Goal: Navigation & Orientation: Go to known website

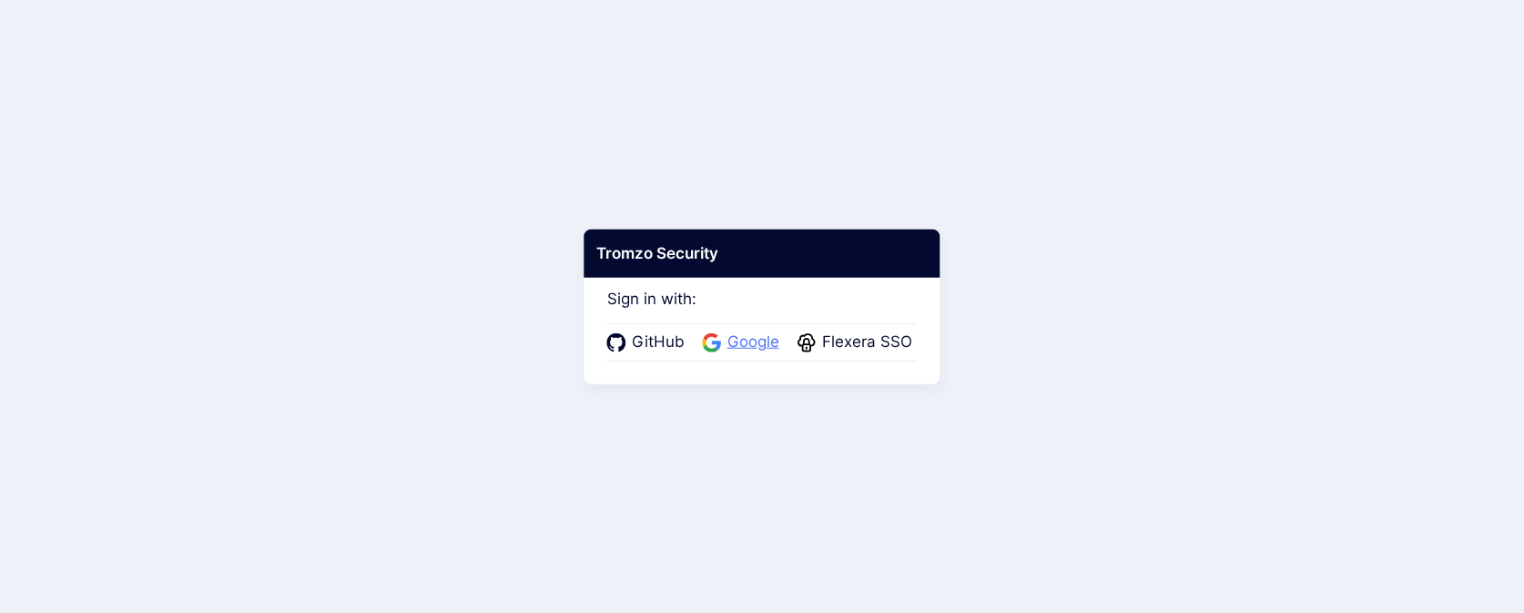
click at [732, 340] on span "Google" at bounding box center [753, 342] width 63 height 24
